Goal: Task Accomplishment & Management: Manage account settings

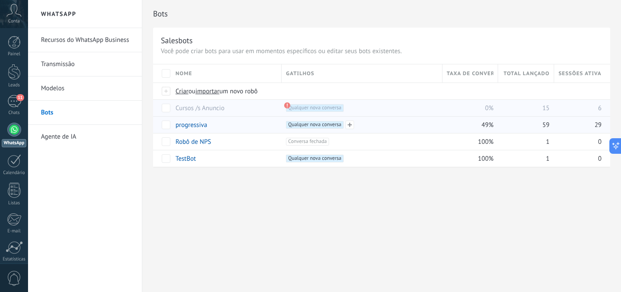
click at [306, 125] on span "Qualquer nova conversa +0" at bounding box center [314, 125] width 57 height 8
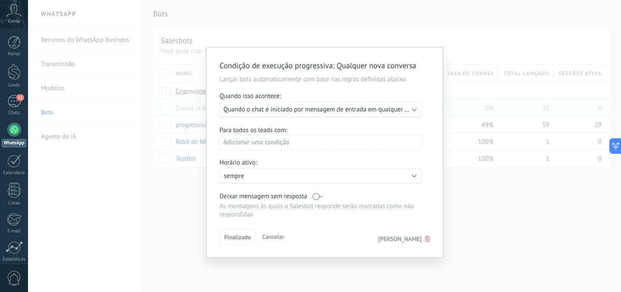
click at [271, 239] on span "Cancelar" at bounding box center [273, 237] width 22 height 8
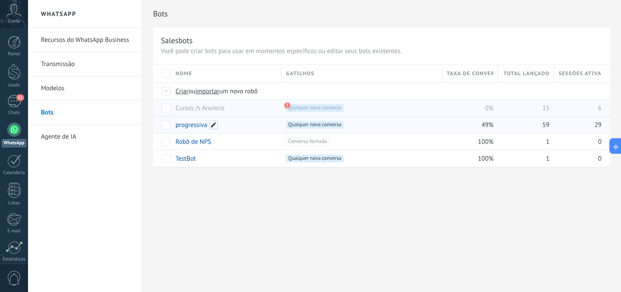
click at [213, 126] on span at bounding box center [213, 124] width 9 height 9
click at [333, 125] on span "Qualquer nova conversa +0" at bounding box center [314, 125] width 57 height 8
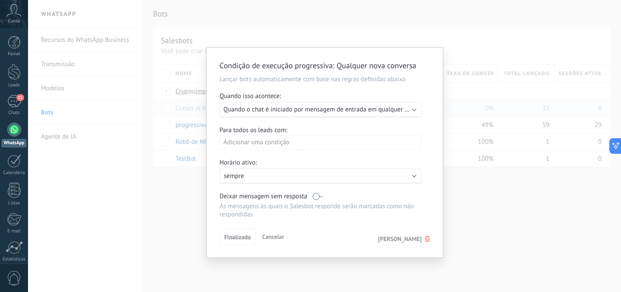
click at [271, 236] on span "Cancelar" at bounding box center [273, 237] width 22 height 8
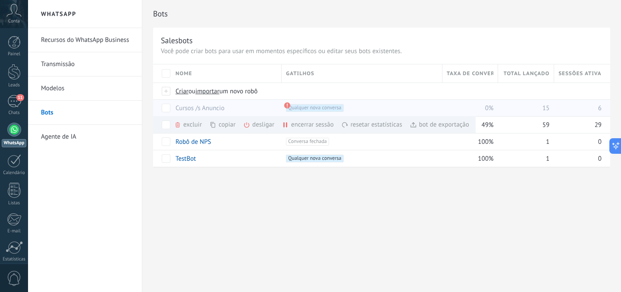
click at [262, 126] on div "desligar mais" at bounding box center [274, 124] width 62 height 17
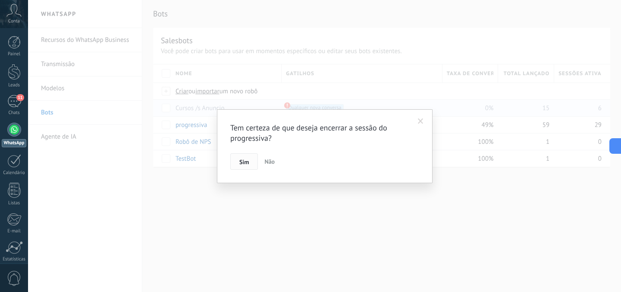
click at [241, 161] on span "Sim" at bounding box center [244, 162] width 9 height 6
